Goal: Task Accomplishment & Management: Complete application form

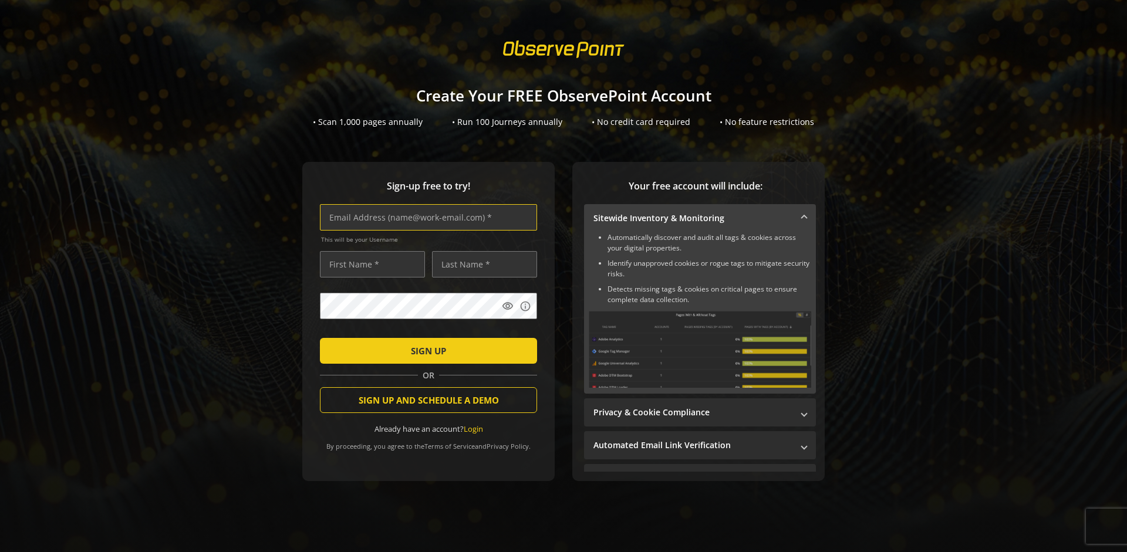
click at [425, 217] on input "text" at bounding box center [428, 217] width 217 height 26
type input "[EMAIL_ADDRESS][DOMAIN_NAME]"
click at [369, 264] on input "text" at bounding box center [372, 264] width 105 height 26
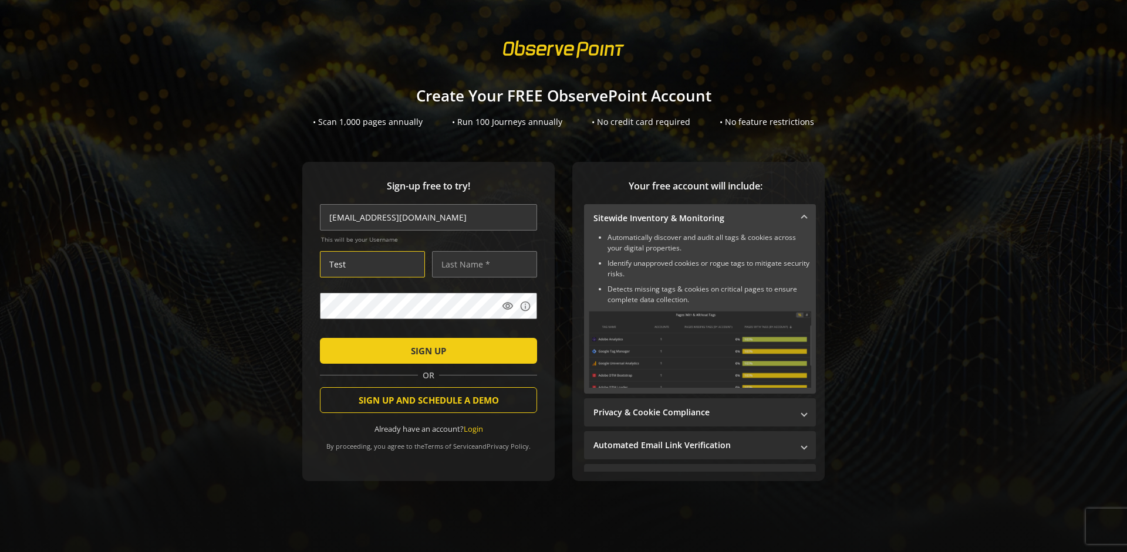
type input "Test"
click at [481, 264] on input "text" at bounding box center [484, 264] width 105 height 26
type input "Test"
click at [425, 350] on span "SIGN UP" at bounding box center [428, 350] width 35 height 21
